Goal: Task Accomplishment & Management: Manage account settings

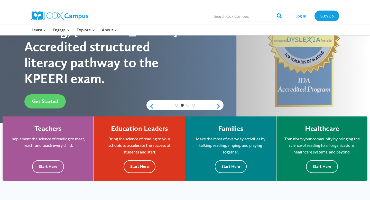
scroll to position [24, 0]
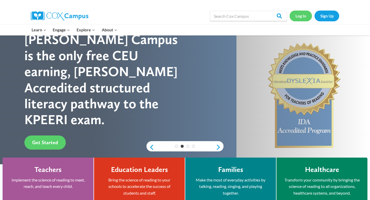
click at [300, 13] on link "Log In" at bounding box center [301, 16] width 22 height 11
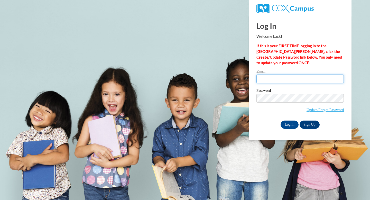
click at [279, 79] on input "Email" at bounding box center [300, 79] width 87 height 9
type input "[EMAIL_ADDRESS][DOMAIN_NAME]"
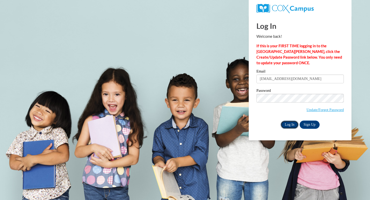
click at [294, 124] on input "Log In" at bounding box center [290, 125] width 18 height 8
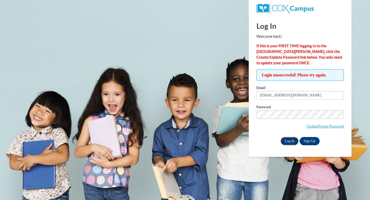
click at [296, 141] on input "Log In" at bounding box center [290, 141] width 18 height 8
click at [291, 142] on input "Log In" at bounding box center [290, 141] width 18 height 8
click at [318, 126] on link "Update/Forgot Password" at bounding box center [325, 126] width 37 height 4
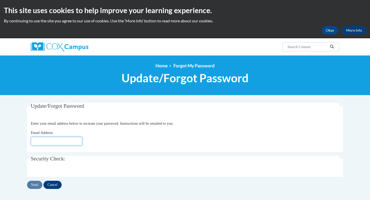
click at [56, 142] on input "Email Address" at bounding box center [56, 141] width 51 height 9
type input "[EMAIL_ADDRESS][DOMAIN_NAME]"
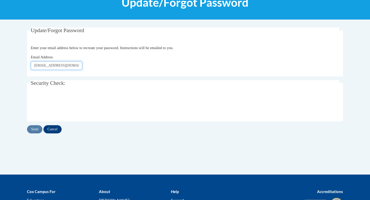
scroll to position [77, 0]
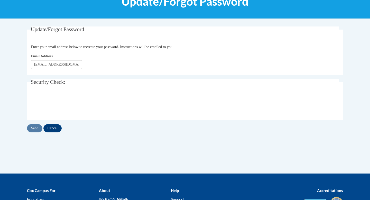
click at [77, 77] on div "Update/Forgot Password Please enter your email address Enter your email address…" at bounding box center [185, 79] width 316 height 106
click at [76, 85] on legend "Security Check:" at bounding box center [185, 82] width 309 height 6
click at [34, 129] on input "Send" at bounding box center [34, 128] width 15 height 8
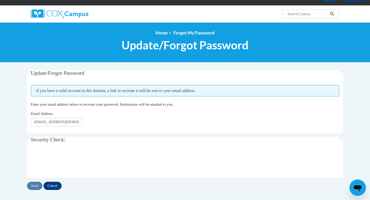
scroll to position [33, 0]
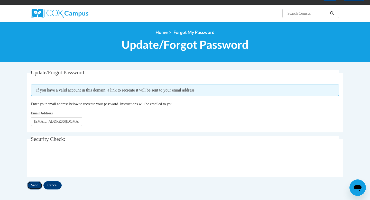
click at [33, 186] on input "Send" at bounding box center [34, 185] width 15 height 8
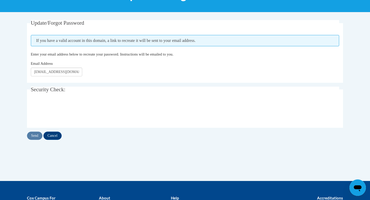
scroll to position [33, 0]
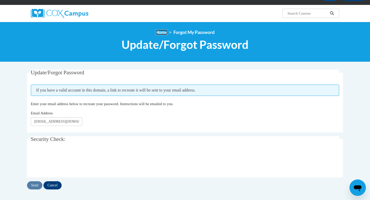
click at [160, 33] on link "Home" at bounding box center [161, 32] width 12 height 5
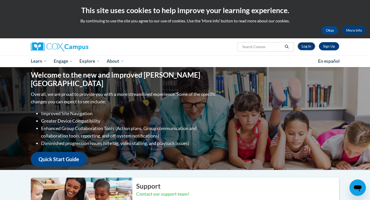
click at [305, 46] on link "Log In" at bounding box center [307, 46] width 18 height 8
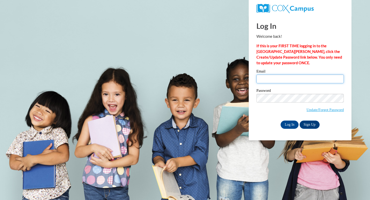
click at [275, 80] on input "Email" at bounding box center [300, 79] width 87 height 9
type input "mizzrose243@gmail.com"
click at [264, 123] on div "Log In Sign Up" at bounding box center [300, 125] width 87 height 8
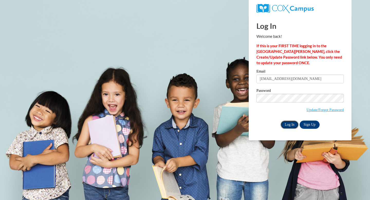
click at [290, 126] on input "Log In" at bounding box center [290, 125] width 18 height 8
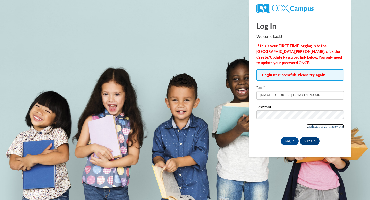
click at [313, 125] on link "Update/Forgot Password" at bounding box center [325, 126] width 37 height 4
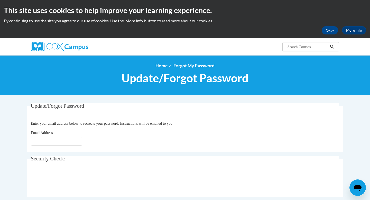
scroll to position [39, 0]
